Goal: Information Seeking & Learning: Learn about a topic

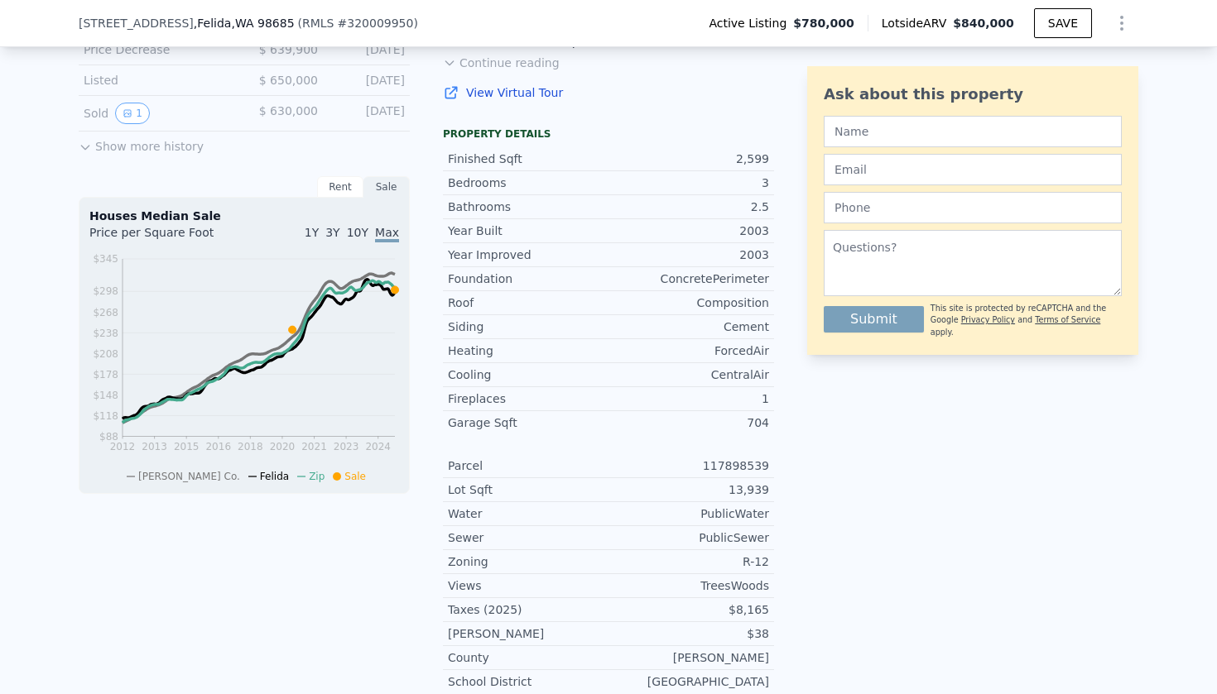
scroll to position [374, 0]
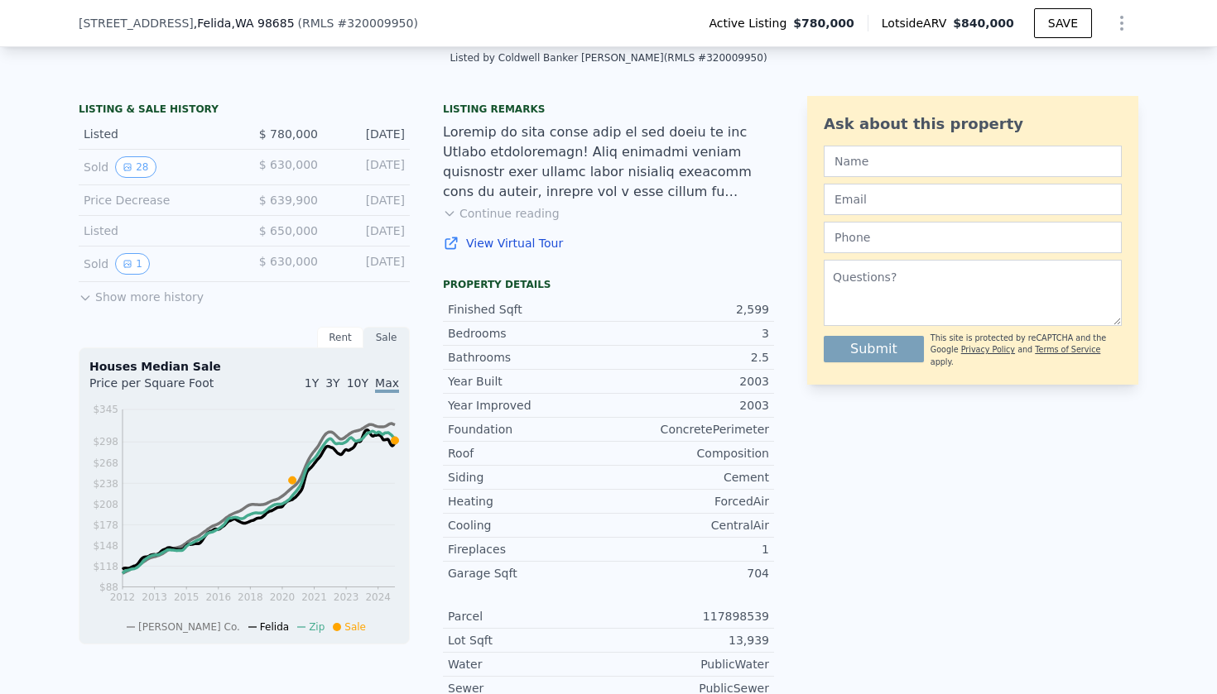
click at [476, 213] on button "Continue reading" at bounding box center [501, 213] width 117 height 17
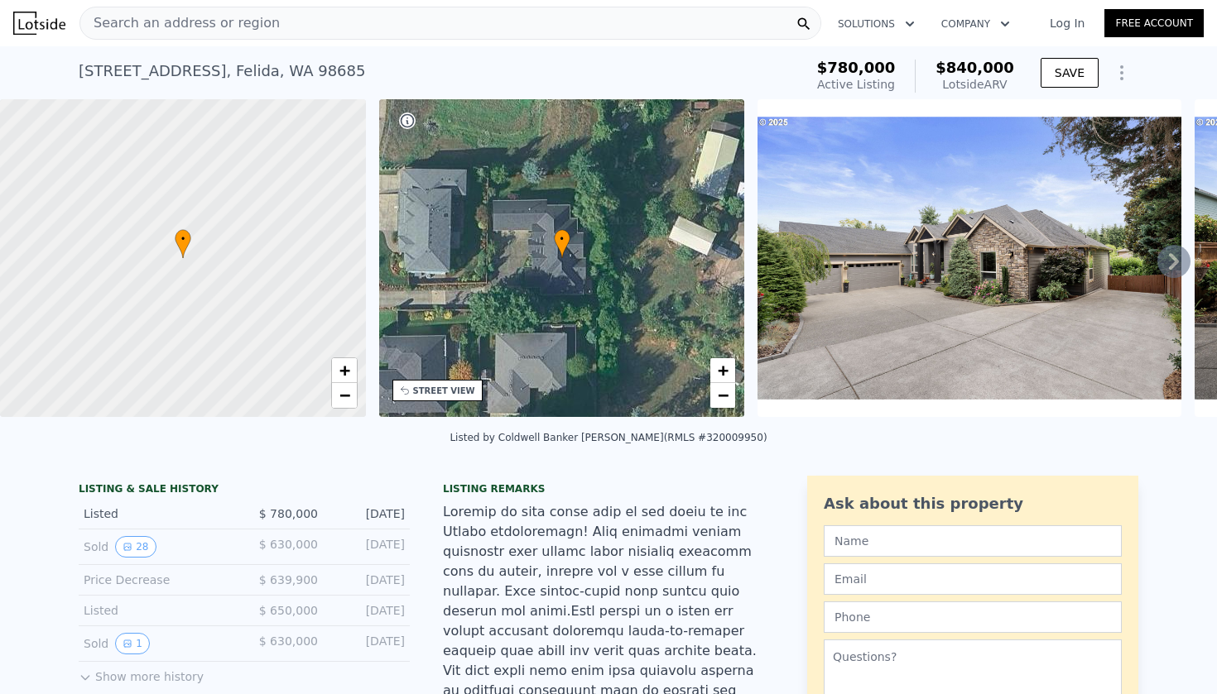
scroll to position [0, 0]
click at [1166, 262] on icon at bounding box center [1173, 261] width 33 height 33
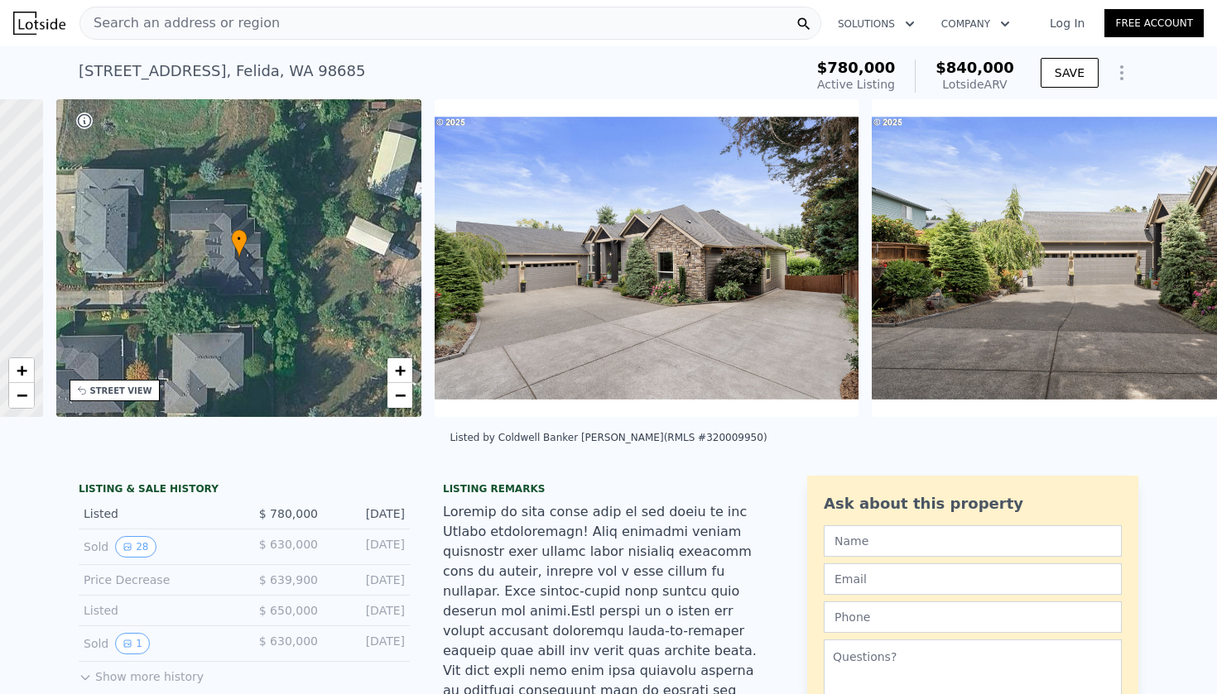
scroll to position [0, 386]
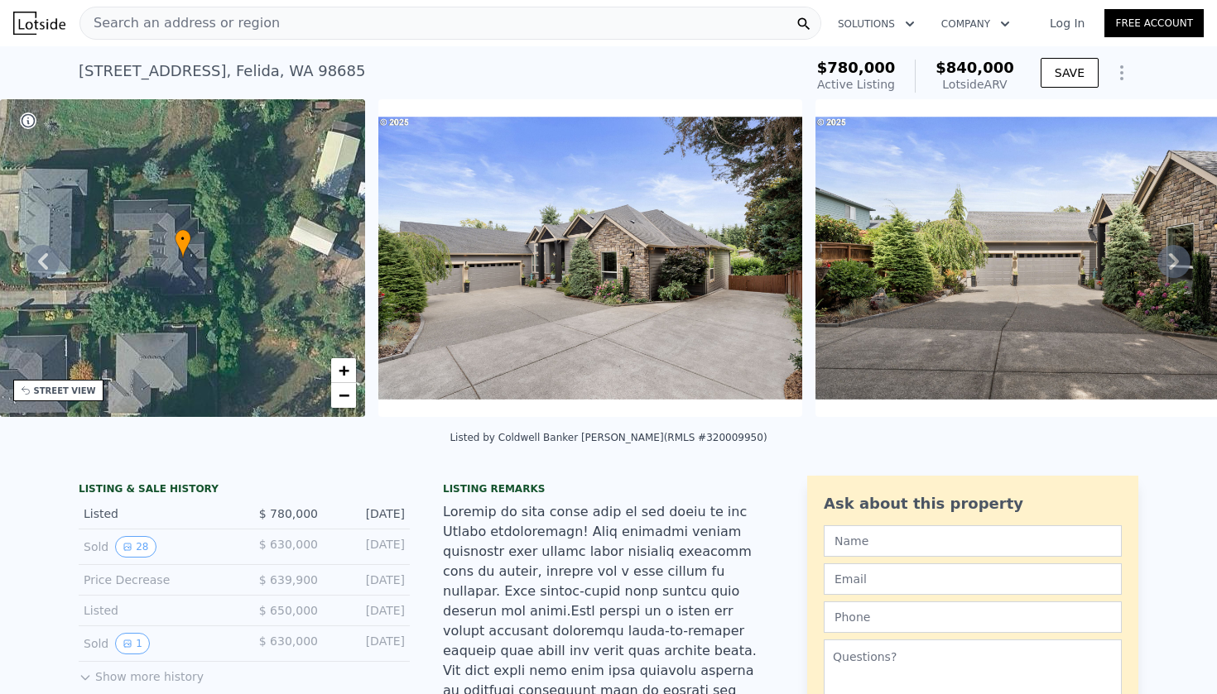
click at [1166, 262] on icon at bounding box center [1173, 261] width 33 height 33
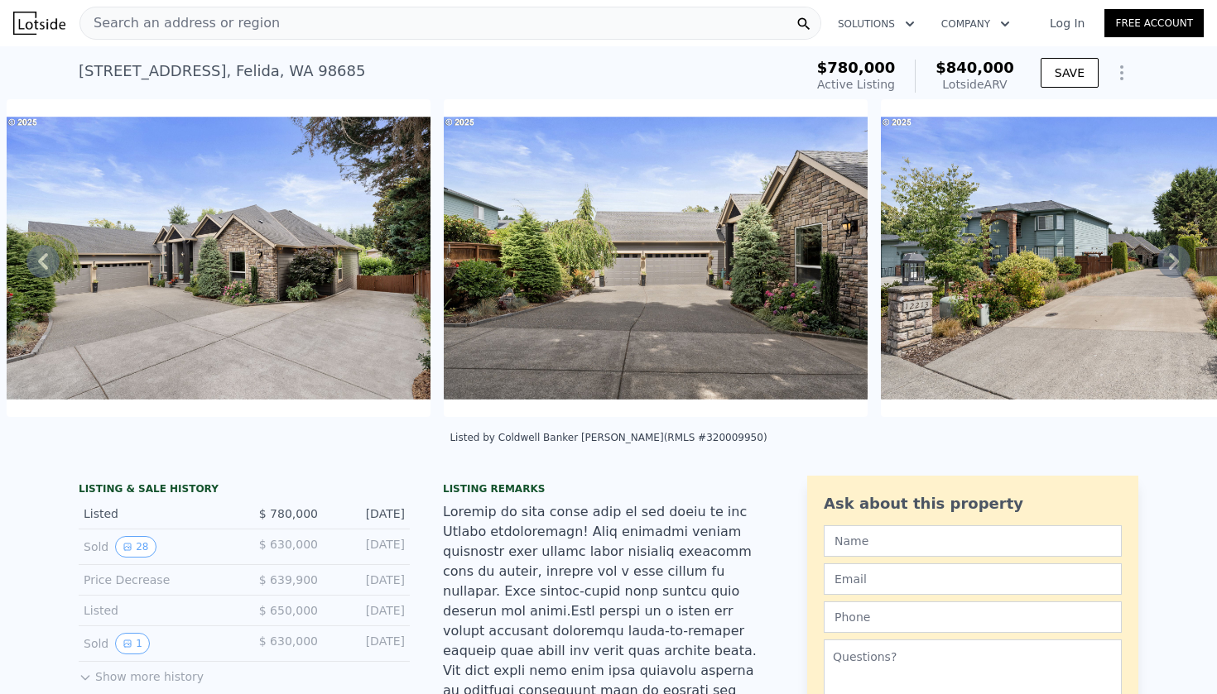
click at [1166, 262] on icon at bounding box center [1173, 261] width 33 height 33
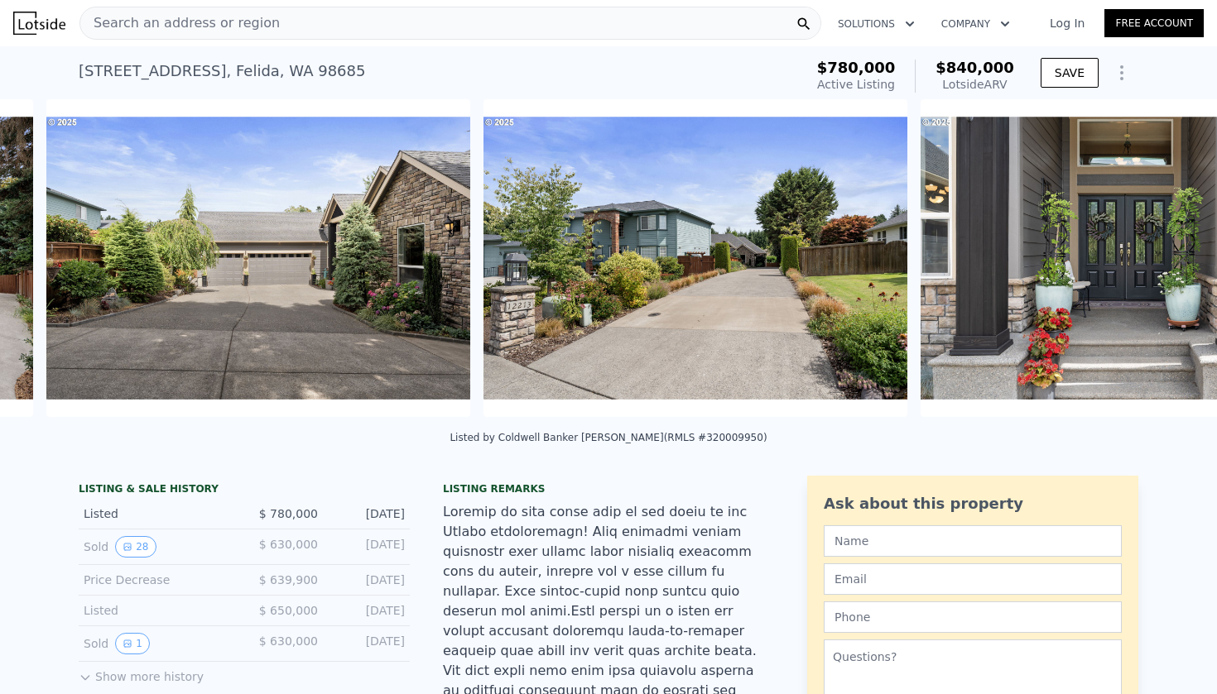
scroll to position [0, 1194]
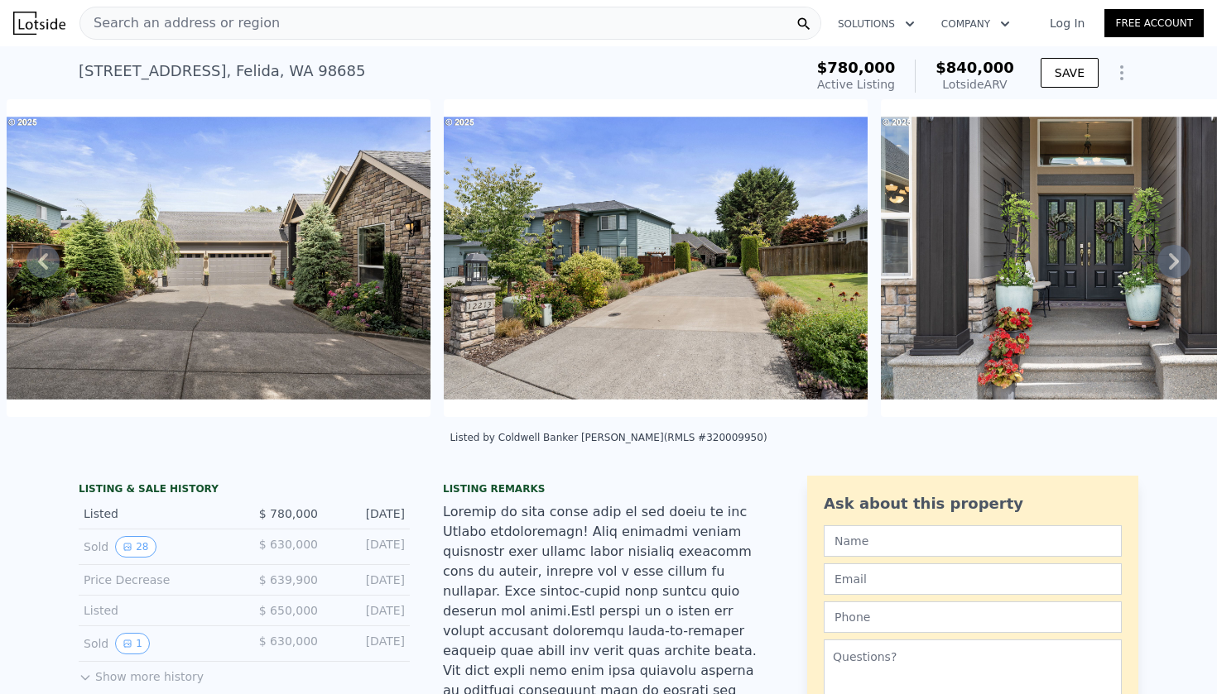
click at [1166, 262] on icon at bounding box center [1173, 261] width 33 height 33
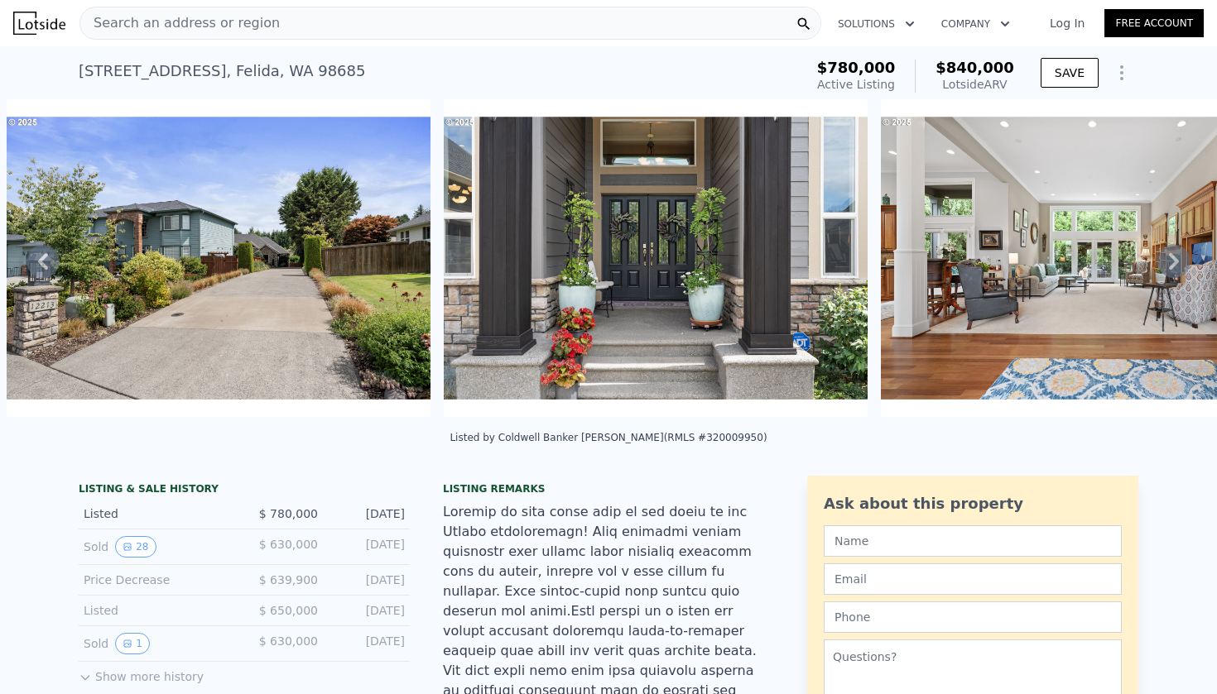
click at [1166, 262] on icon at bounding box center [1173, 261] width 33 height 33
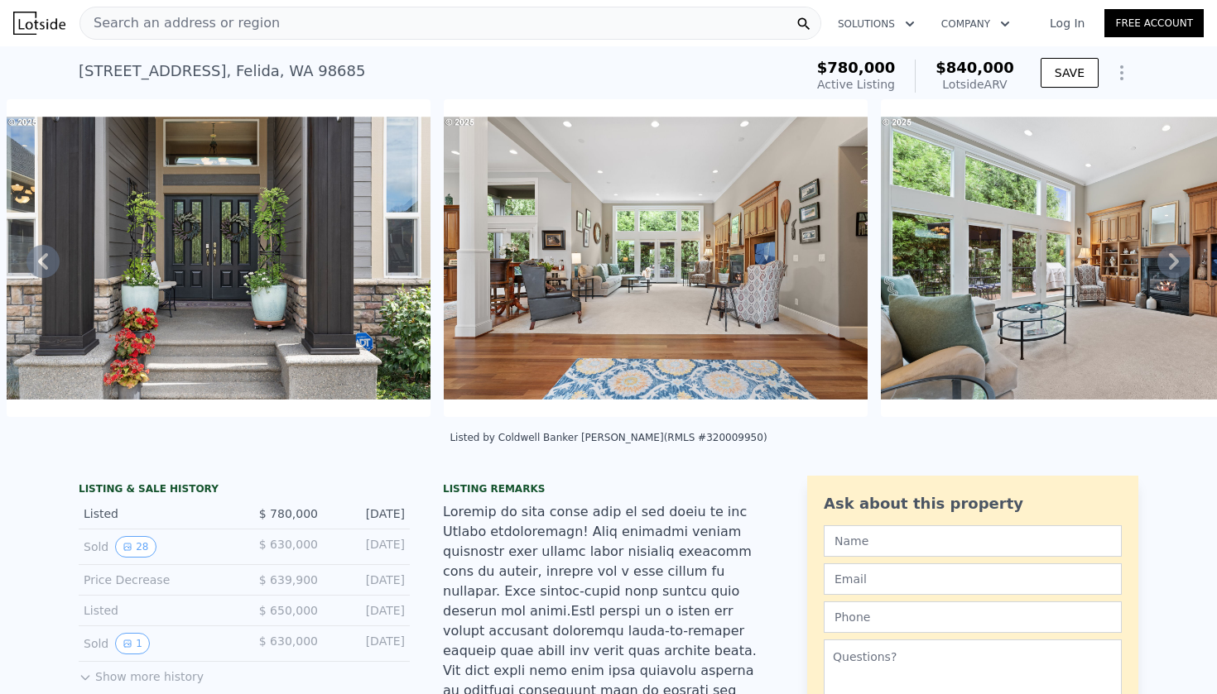
click at [1166, 262] on icon at bounding box center [1173, 261] width 33 height 33
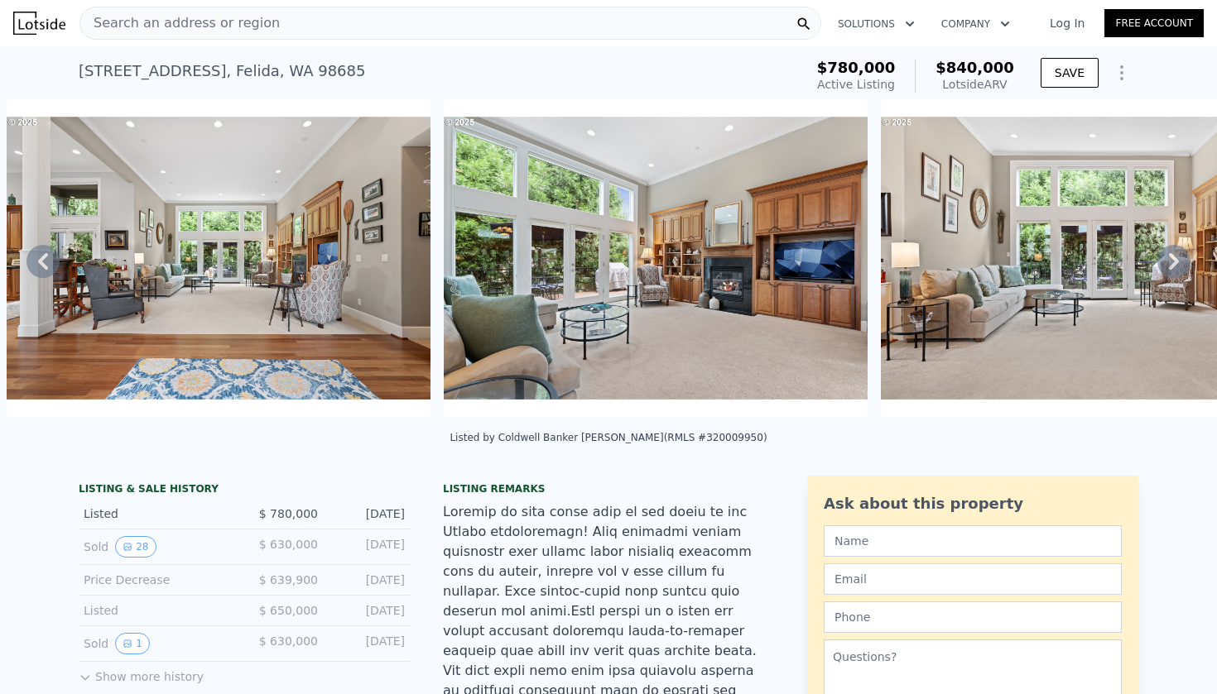
click at [1166, 262] on icon at bounding box center [1173, 261] width 33 height 33
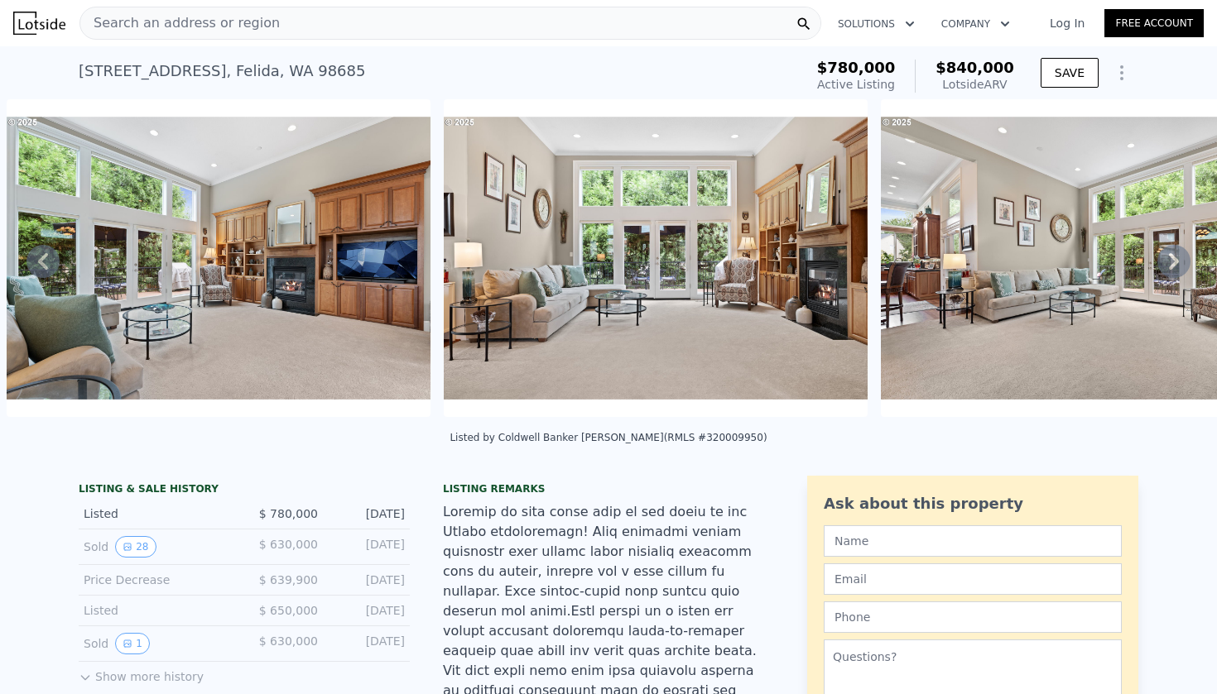
click at [1166, 262] on icon at bounding box center [1173, 261] width 33 height 33
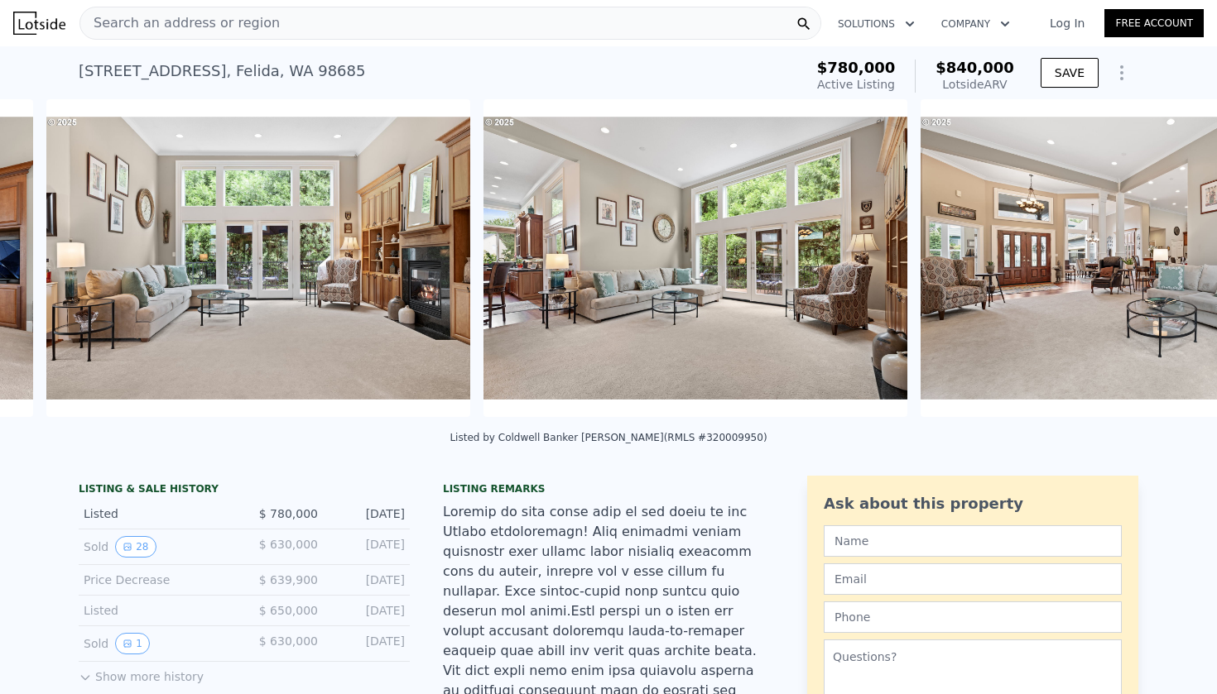
scroll to position [0, 3380]
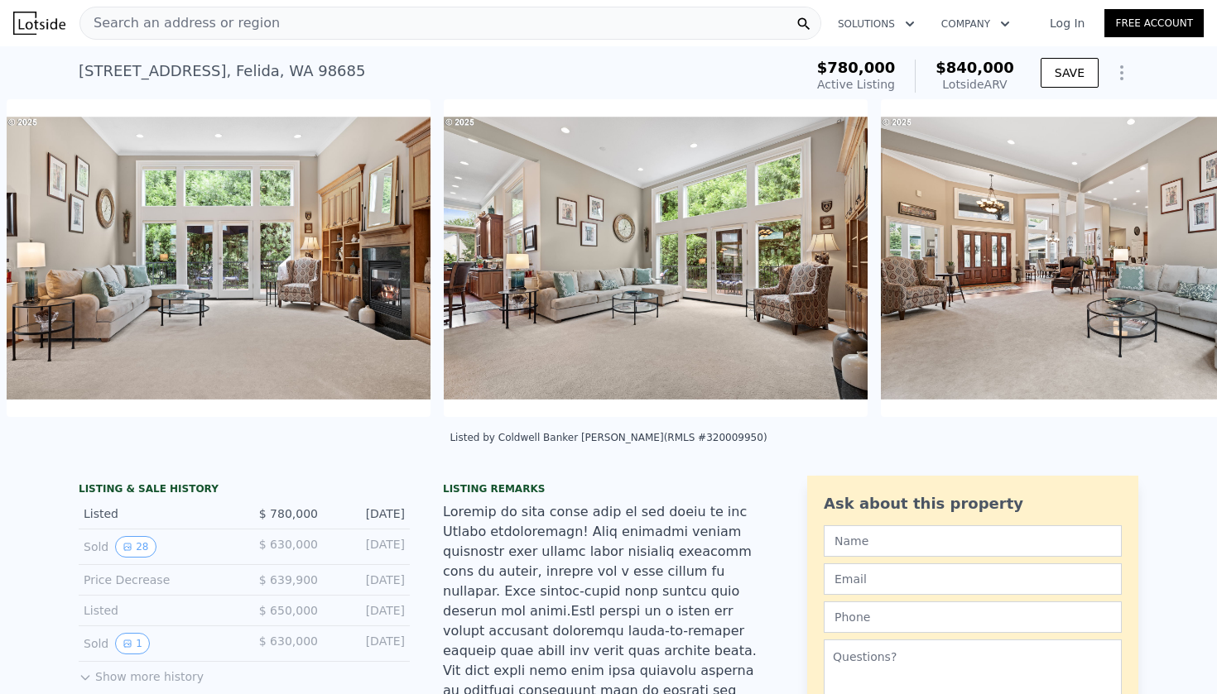
click at [1166, 262] on img at bounding box center [1093, 258] width 424 height 318
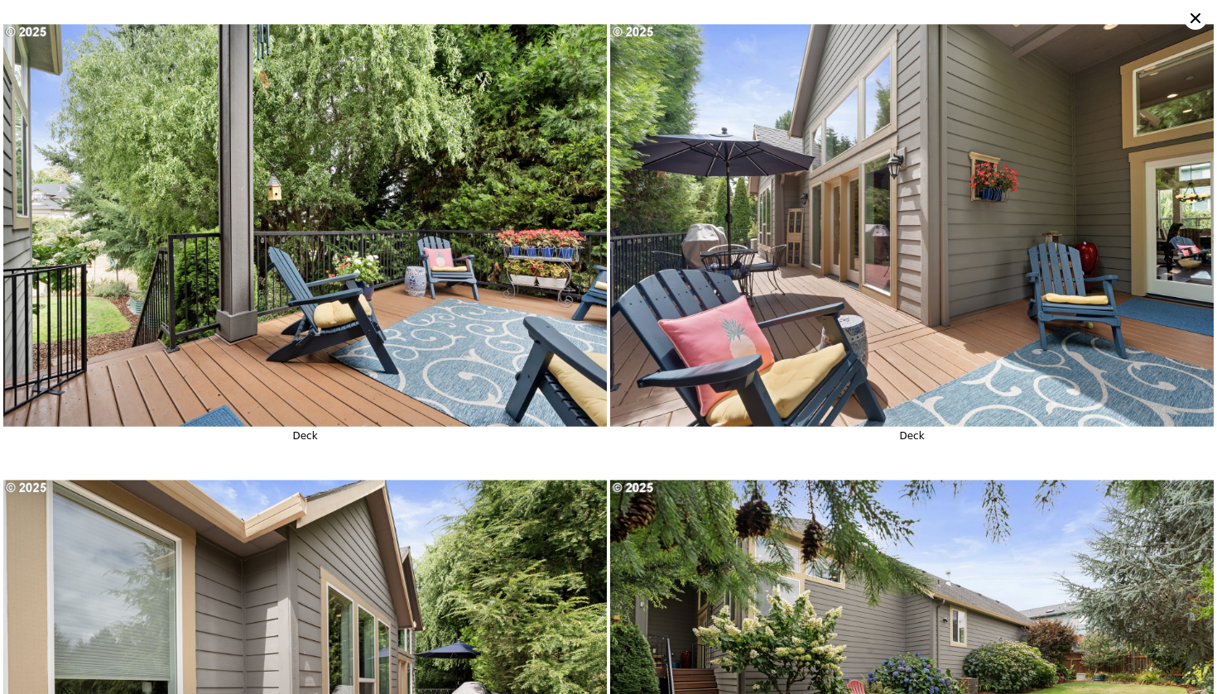
scroll to position [7294, 0]
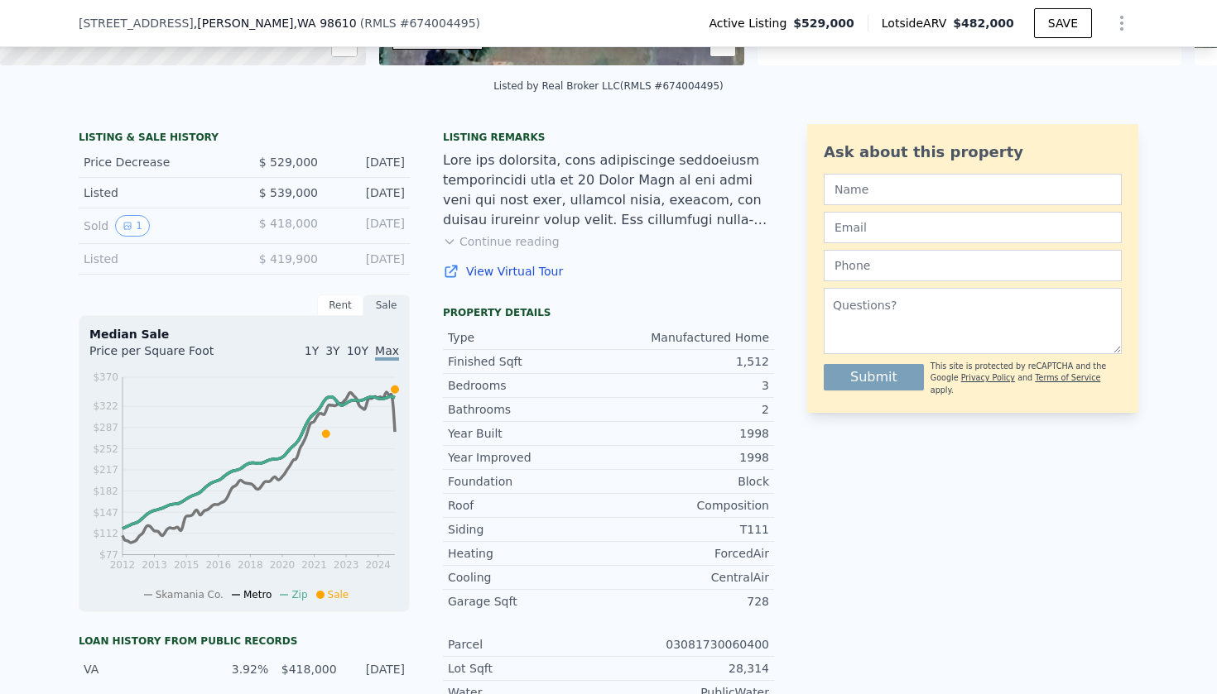
scroll to position [118, 0]
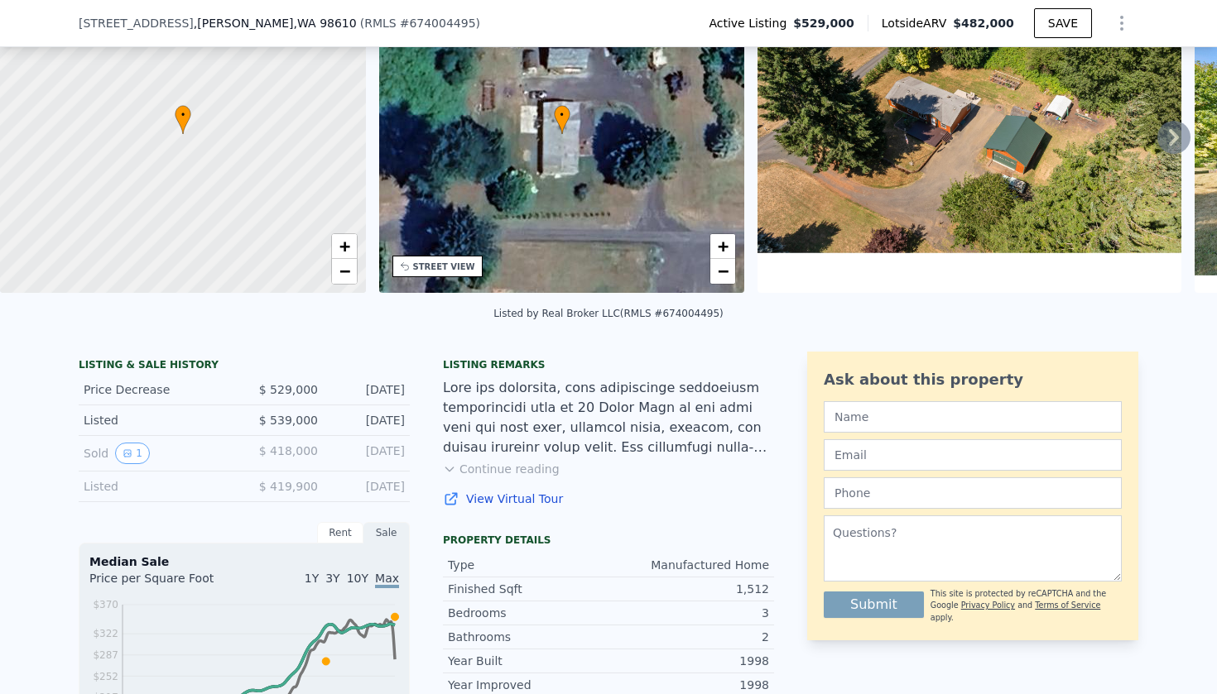
click at [508, 470] on button "Continue reading" at bounding box center [501, 469] width 117 height 17
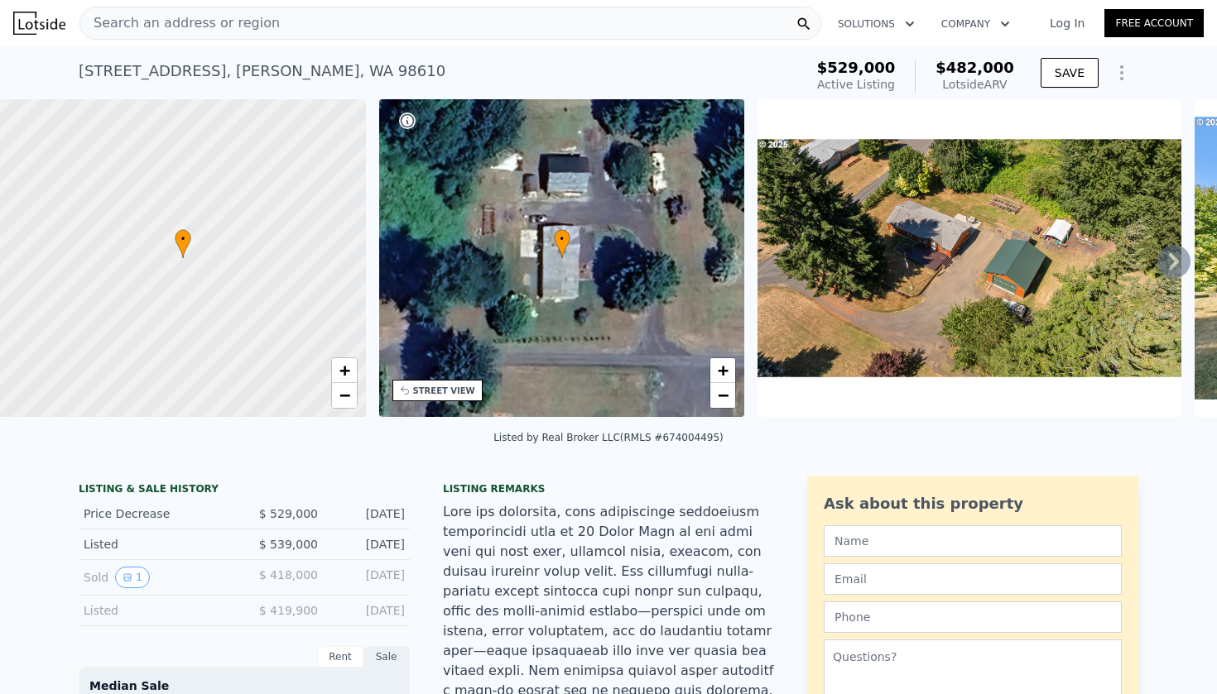
scroll to position [0, 0]
click at [347, 395] on span "−" at bounding box center [344, 395] width 11 height 21
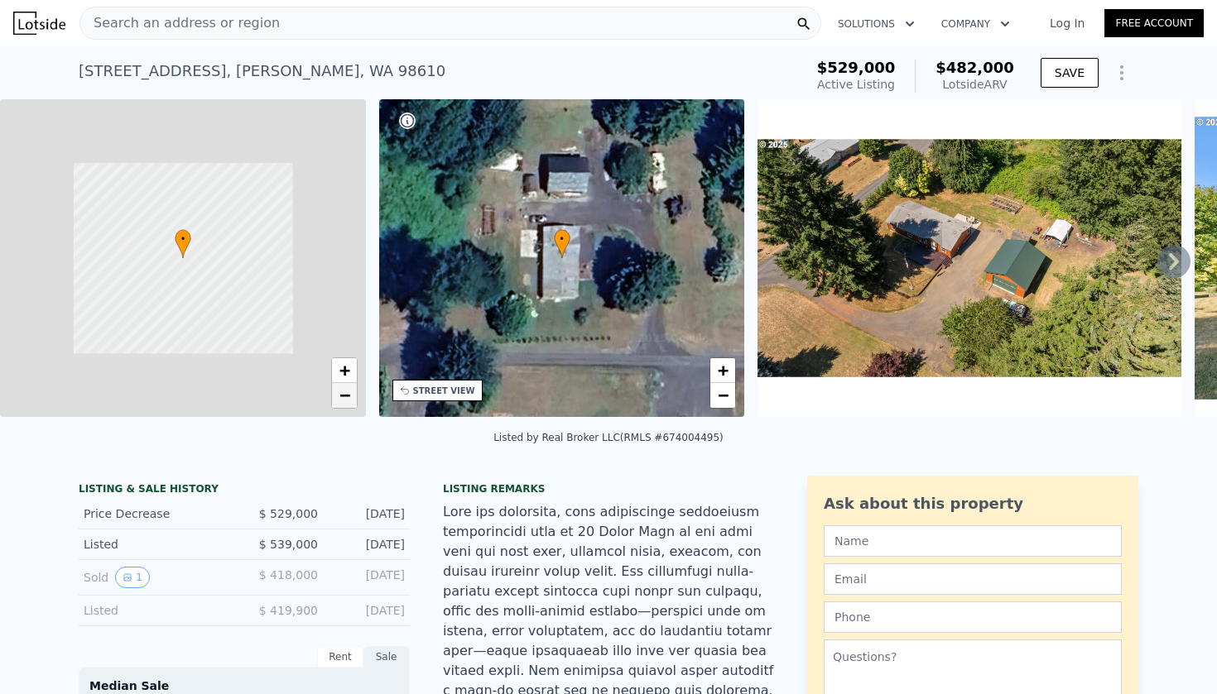
click at [347, 395] on span "−" at bounding box center [344, 395] width 11 height 21
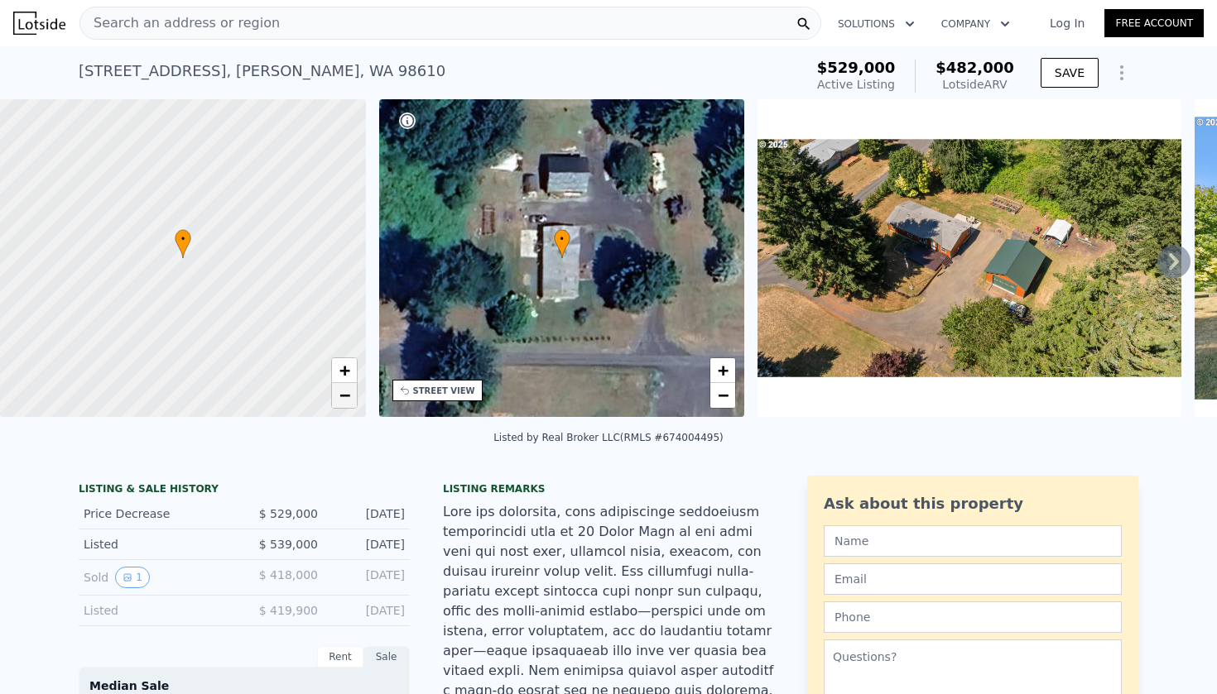
click at [347, 395] on span "−" at bounding box center [344, 395] width 11 height 21
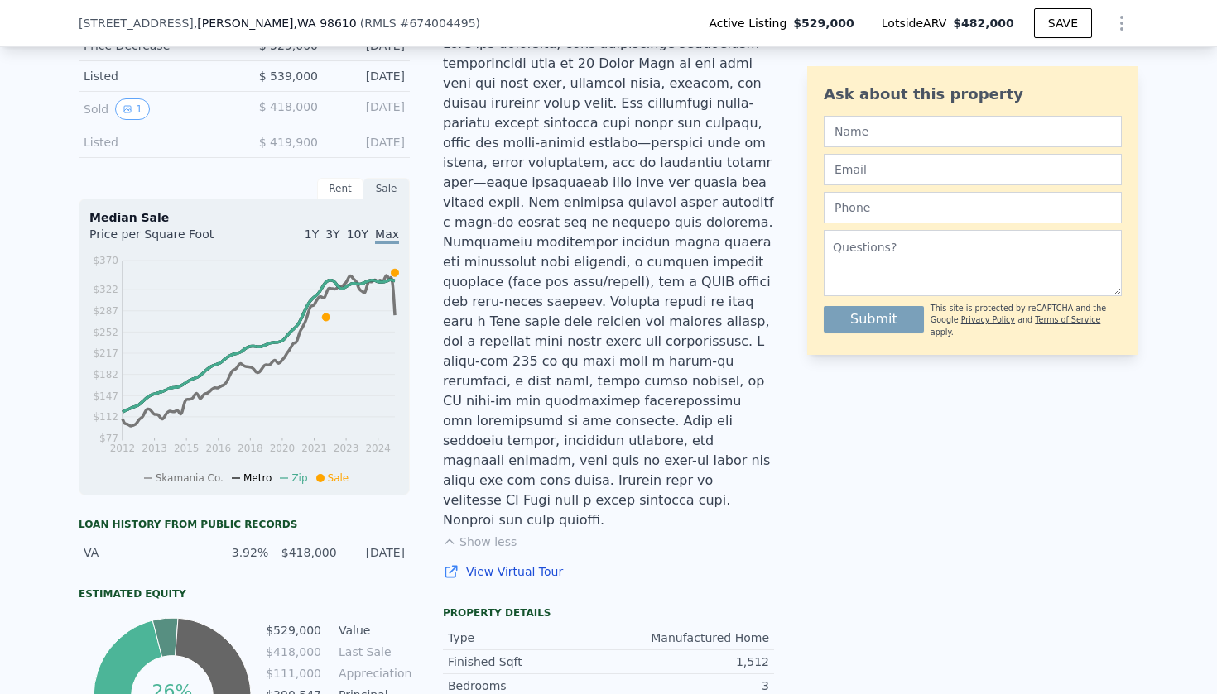
scroll to position [464, 0]
